Goal: Task Accomplishment & Management: Use online tool/utility

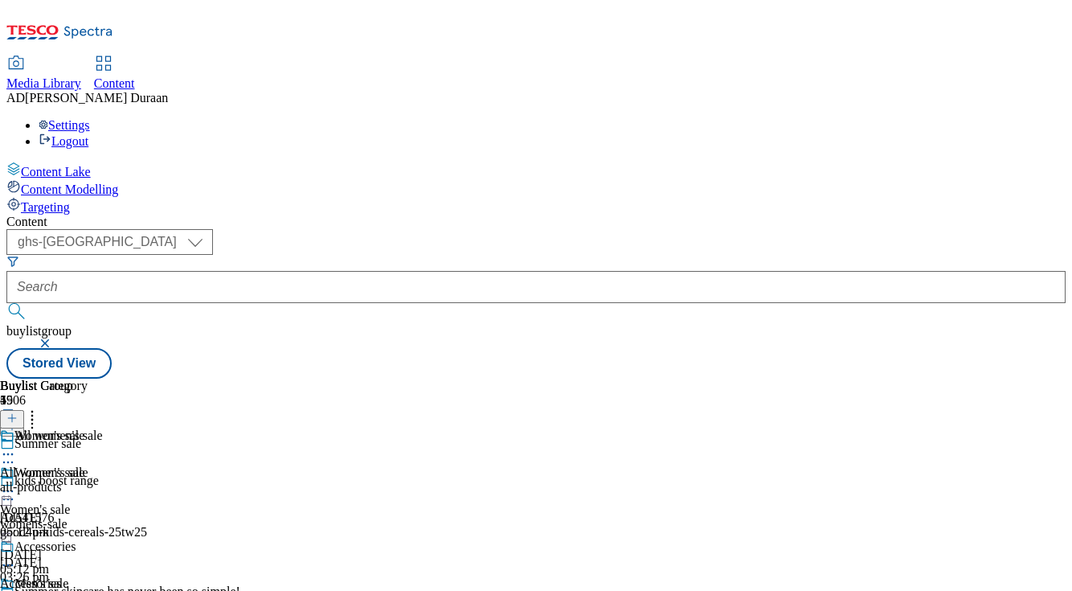
select select "ghs-[GEOGRAPHIC_DATA]"
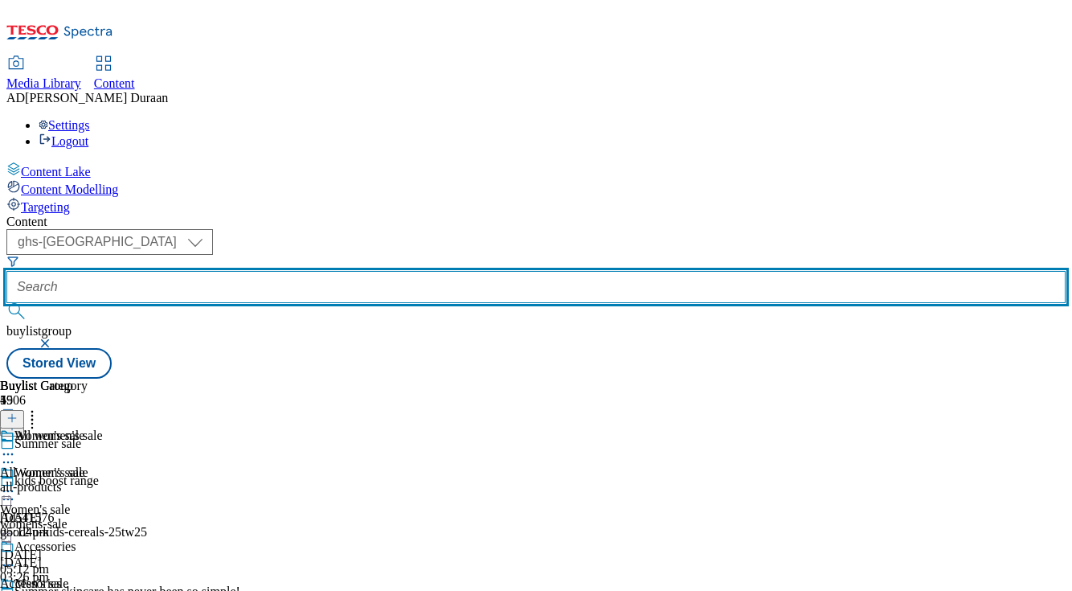
click at [376, 271] on input "text" at bounding box center [535, 287] width 1059 height 32
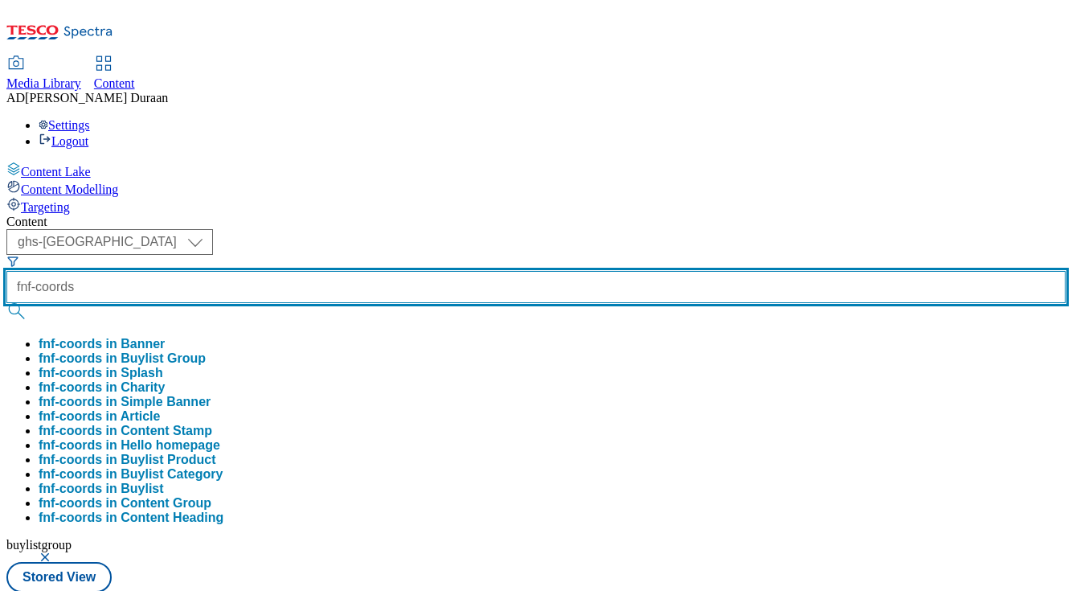
type input "fnf-coords"
click at [6, 303] on button "submit" at bounding box center [17, 311] width 23 height 16
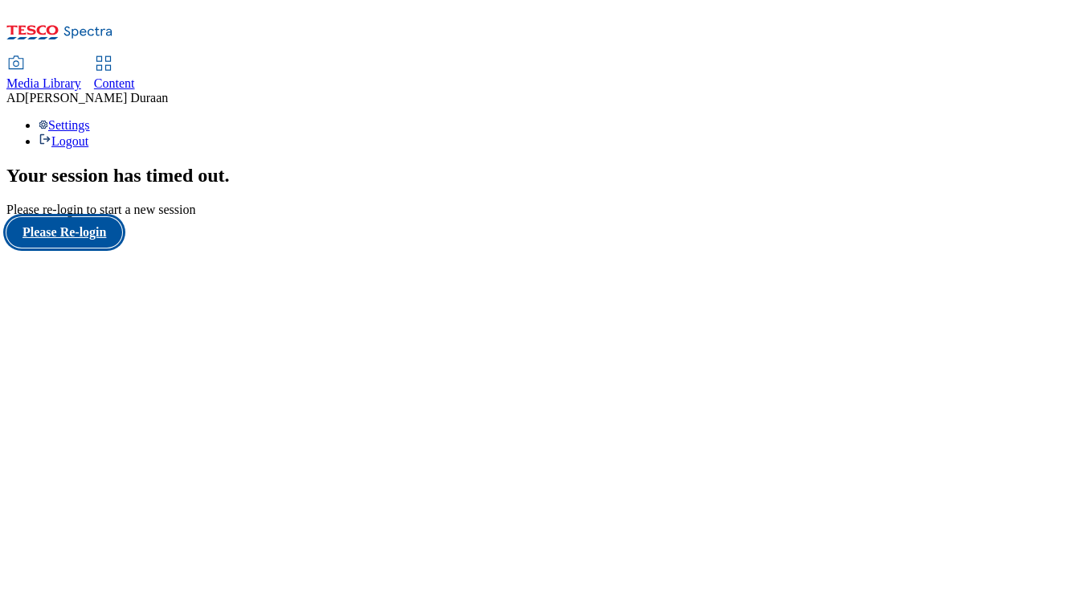
click at [84, 248] on button "Please Re-login" at bounding box center [64, 232] width 116 height 31
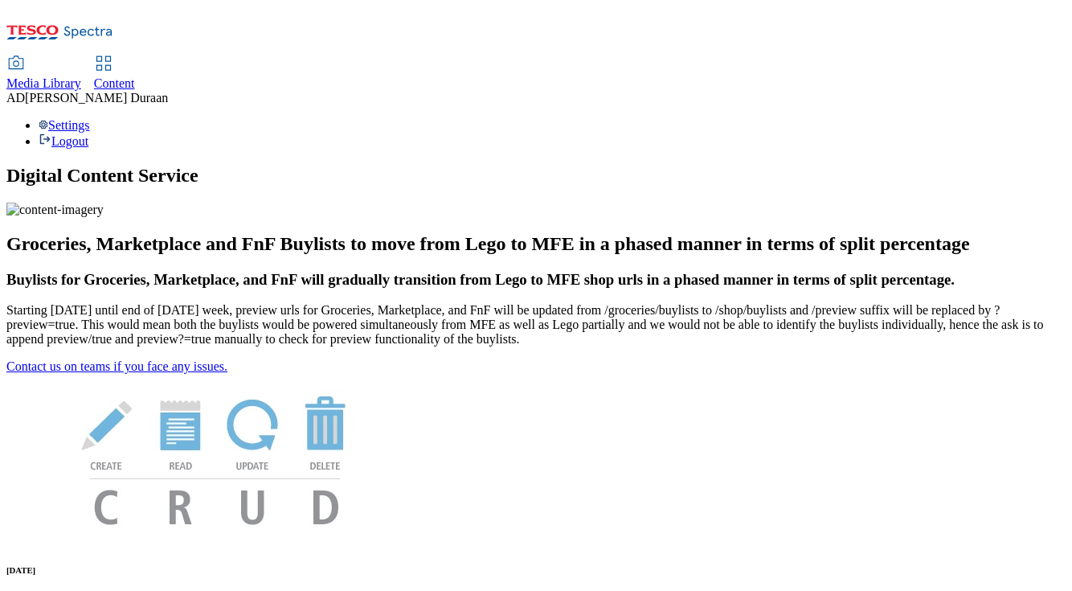
click at [135, 76] on span "Content" at bounding box center [114, 83] width 41 height 14
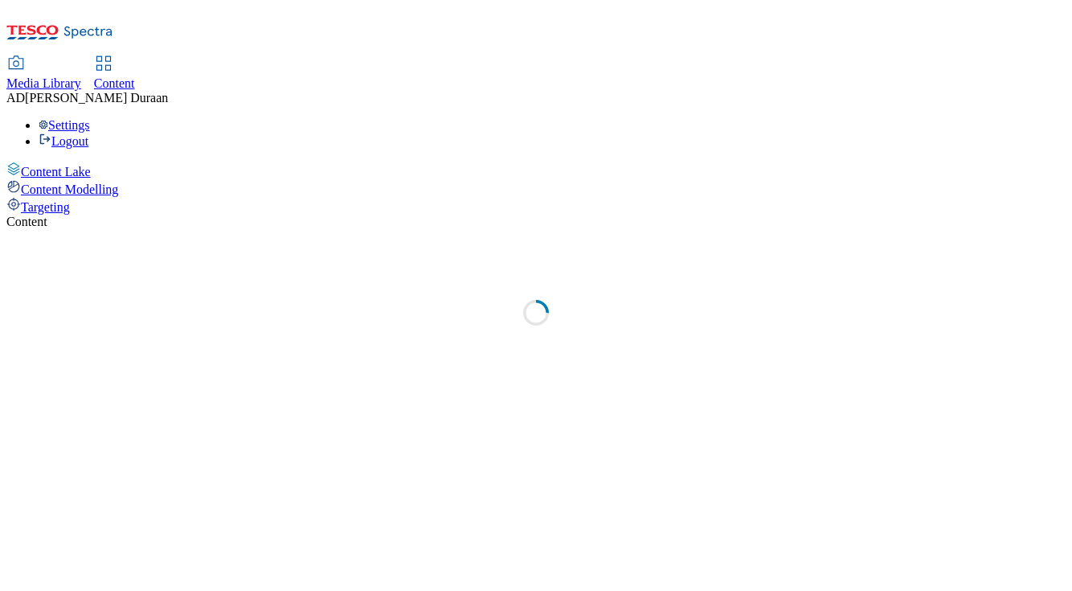
select select "ghs-[GEOGRAPHIC_DATA]"
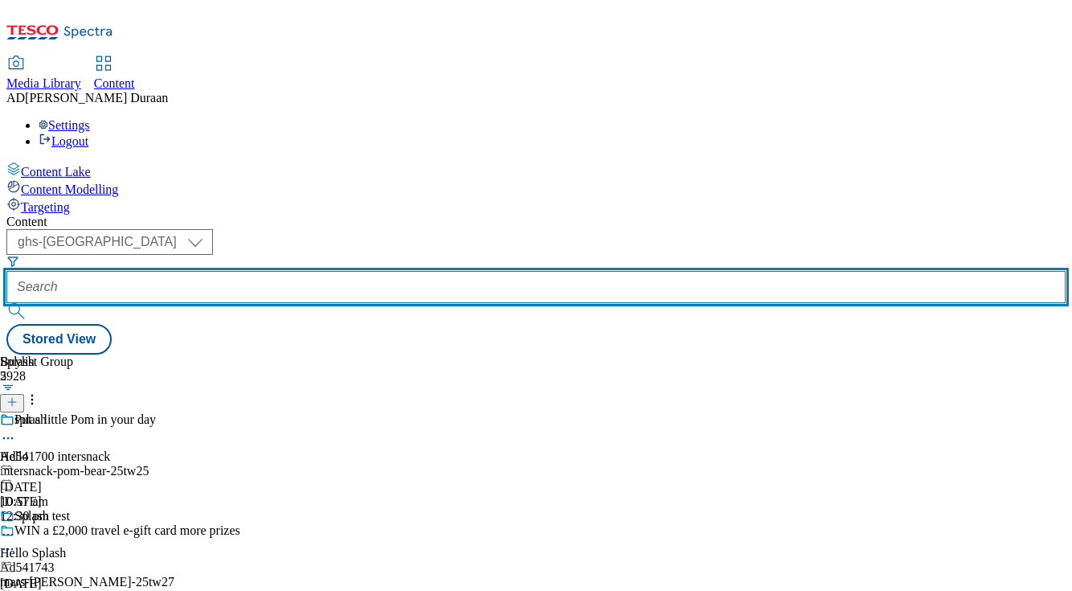
click at [385, 271] on input "text" at bounding box center [535, 287] width 1059 height 32
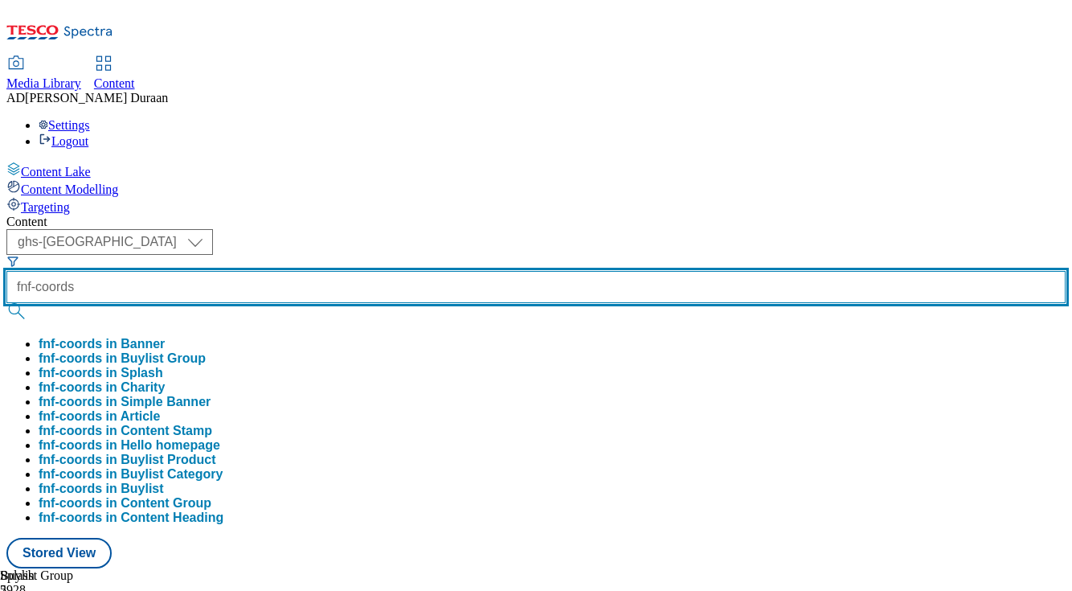
type input "fnf-coords"
click at [6, 303] on button "submit" at bounding box center [17, 311] width 23 height 16
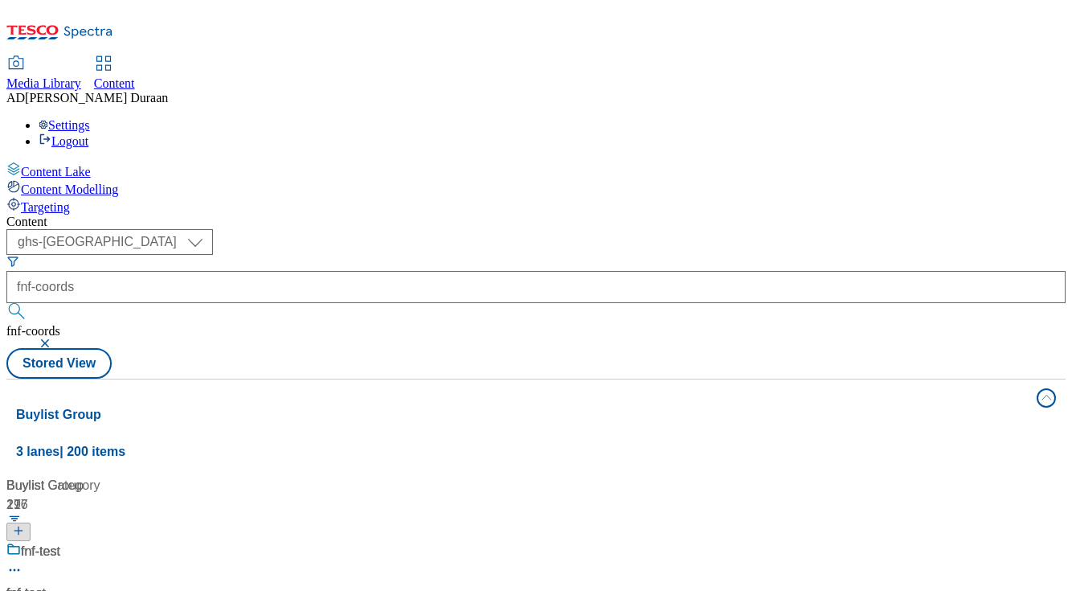
scroll to position [2078, 0]
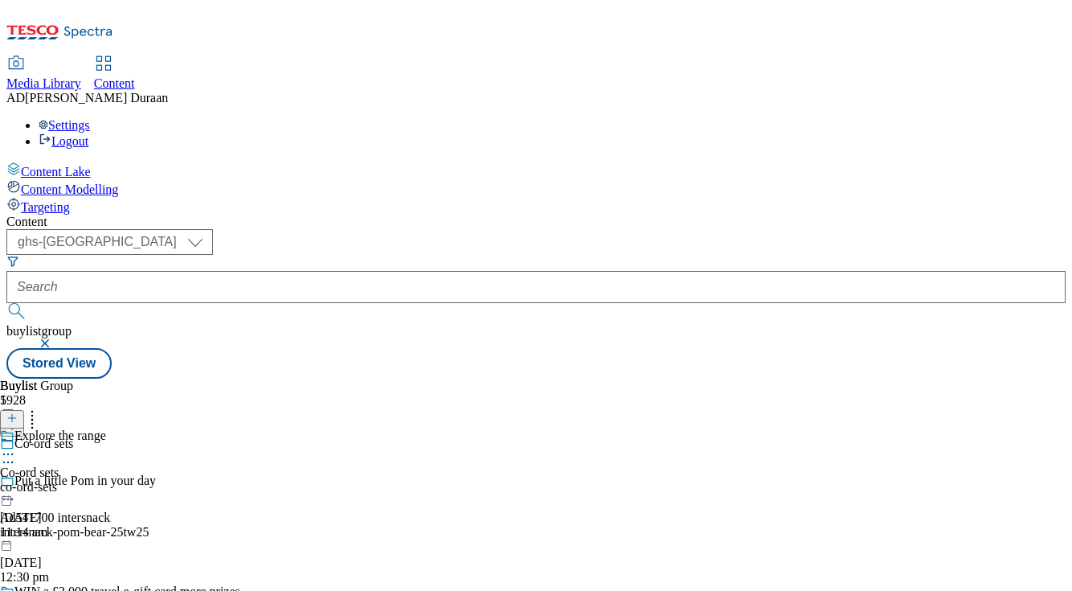
click at [106, 480] on div "co-ord-sets" at bounding box center [53, 487] width 106 height 14
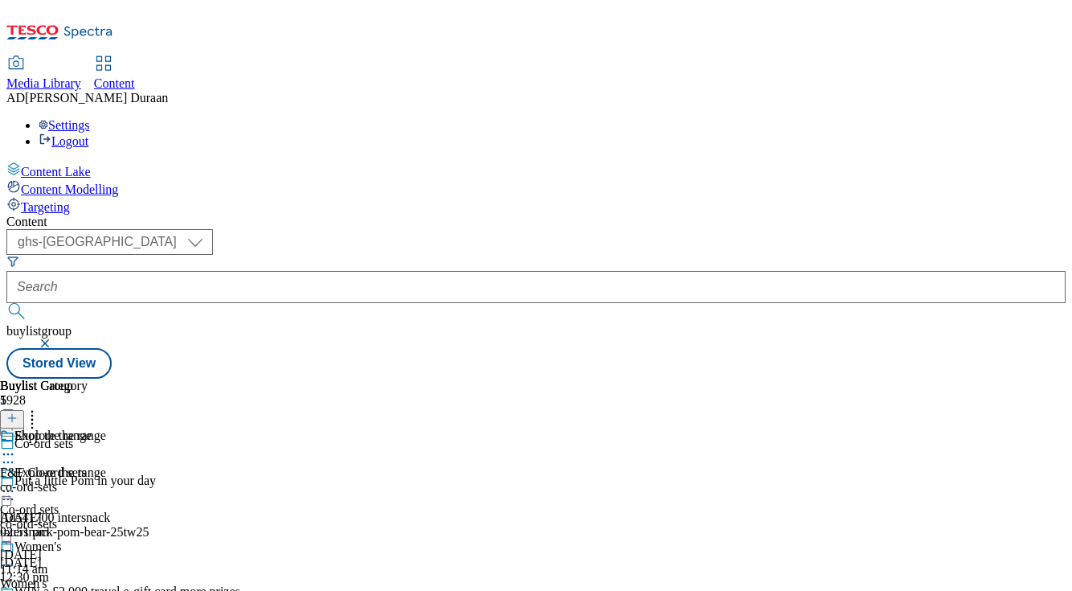
click at [16, 483] on icon at bounding box center [8, 491] width 16 height 16
